Goal: Entertainment & Leisure: Consume media (video, audio)

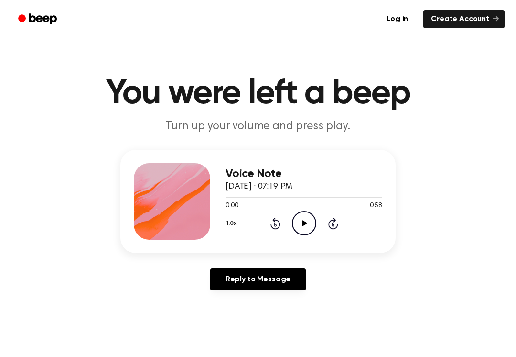
click at [298, 220] on icon "Play Audio" at bounding box center [304, 223] width 24 height 24
click at [268, 226] on div "1.0x Rewind 5 seconds Pause Audio Skip 5 seconds" at bounding box center [304, 223] width 157 height 24
click at [268, 218] on div "1.0x Rewind 5 seconds Pause Audio Skip 5 seconds" at bounding box center [304, 223] width 157 height 24
click at [268, 223] on div "1.0x Rewind 5 seconds Pause Audio Skip 5 seconds" at bounding box center [304, 223] width 157 height 24
click at [272, 219] on icon "Rewind 5 seconds" at bounding box center [275, 223] width 11 height 12
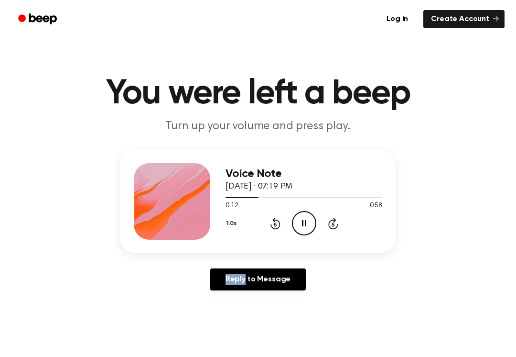
click at [270, 220] on icon "Rewind 5 seconds" at bounding box center [275, 223] width 11 height 12
click at [268, 218] on div "1.0x Rewind 5 seconds Pause Audio Skip 5 seconds" at bounding box center [304, 223] width 157 height 24
click at [272, 229] on icon "Rewind 5 seconds" at bounding box center [275, 223] width 11 height 12
click at [272, 219] on icon "Rewind 5 seconds" at bounding box center [275, 223] width 11 height 12
click at [273, 220] on icon "Rewind 5 seconds" at bounding box center [275, 223] width 11 height 12
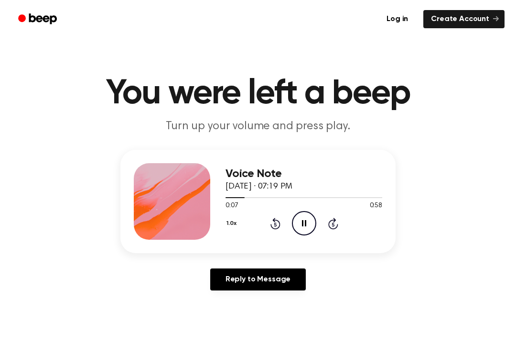
click at [307, 221] on icon "Pause Audio" at bounding box center [304, 223] width 24 height 24
click at [306, 220] on icon "Play Audio" at bounding box center [304, 223] width 24 height 24
click at [304, 210] on div "0:58 0:58" at bounding box center [304, 206] width 157 height 10
click at [307, 217] on icon "Play Audio" at bounding box center [304, 223] width 24 height 24
click at [314, 200] on div at bounding box center [304, 197] width 157 height 8
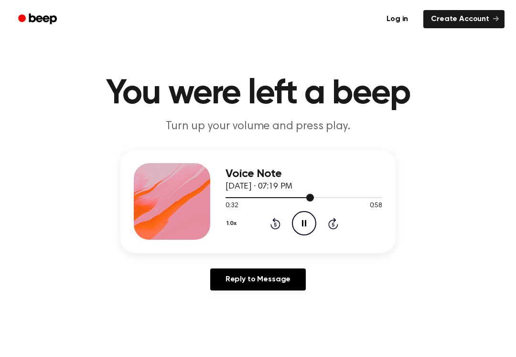
click at [307, 223] on icon "Pause Audio" at bounding box center [304, 223] width 24 height 24
click at [296, 219] on icon "Play Audio" at bounding box center [304, 223] width 24 height 24
click at [328, 211] on div "1.0x Rewind 5 seconds Pause Audio Skip 5 seconds" at bounding box center [304, 223] width 157 height 24
click at [327, 210] on div "0:33 0:58" at bounding box center [304, 206] width 157 height 10
click at [332, 220] on icon at bounding box center [334, 223] width 10 height 11
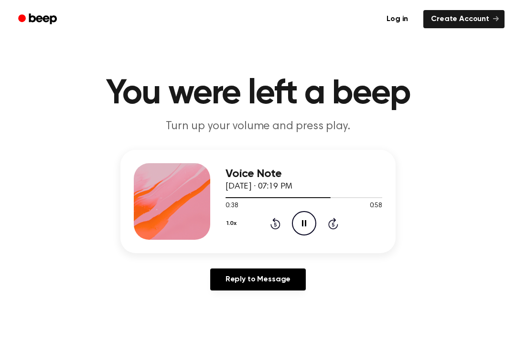
click at [331, 209] on div "0:38 0:58" at bounding box center [304, 206] width 157 height 10
click at [326, 220] on div "1.0x Rewind 5 seconds Pause Audio Skip 5 seconds" at bounding box center [304, 223] width 157 height 24
click at [326, 226] on div "1.0x Rewind 5 seconds Pause Audio Skip 5 seconds" at bounding box center [304, 223] width 157 height 24
click at [329, 220] on icon "Skip 5 seconds" at bounding box center [333, 223] width 11 height 12
click at [337, 211] on div "1.0x Rewind 5 seconds Pause Audio Skip 5 seconds" at bounding box center [304, 223] width 157 height 24
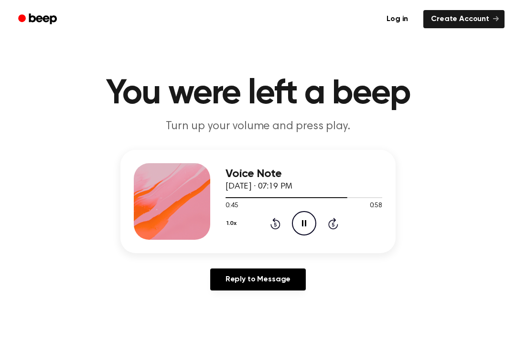
click at [327, 230] on div "1.0x Rewind 5 seconds Pause Audio Skip 5 seconds" at bounding box center [304, 223] width 157 height 24
click at [244, 217] on div "1.0x Rewind 5 seconds Pause Audio Skip 5 seconds" at bounding box center [304, 223] width 157 height 24
click at [287, 217] on div "1.0x Rewind 5 seconds Pause Audio Skip 5 seconds" at bounding box center [304, 223] width 157 height 24
click at [285, 206] on div "0:45 0:58" at bounding box center [304, 206] width 157 height 10
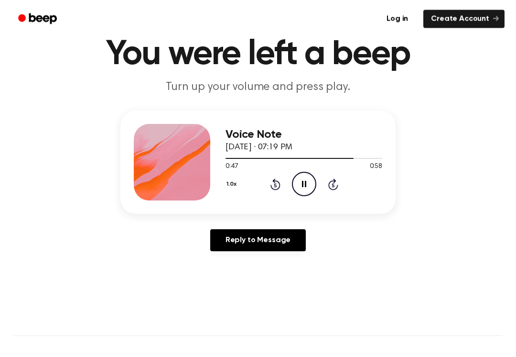
scroll to position [44, 0]
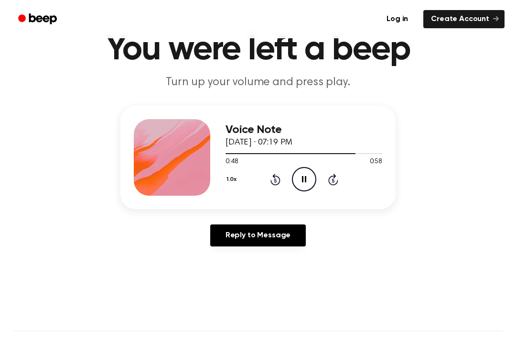
click at [308, 175] on icon "Pause Audio" at bounding box center [304, 179] width 24 height 24
click at [307, 175] on icon "Play Audio" at bounding box center [304, 179] width 24 height 24
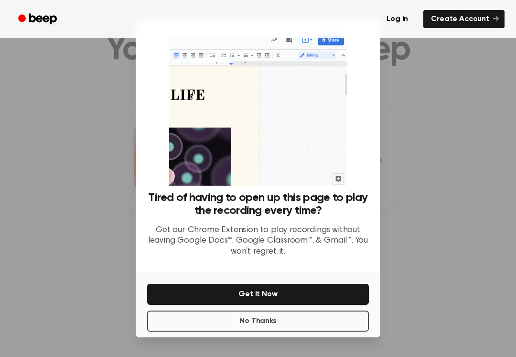
click at [299, 189] on div "Tired of having to open up this page to play the recording every time? Get our …" at bounding box center [258, 146] width 245 height 252
click at [477, 167] on div at bounding box center [258, 178] width 516 height 357
click at [428, 285] on div at bounding box center [258, 178] width 516 height 357
